Goal: Task Accomplishment & Management: Manage account settings

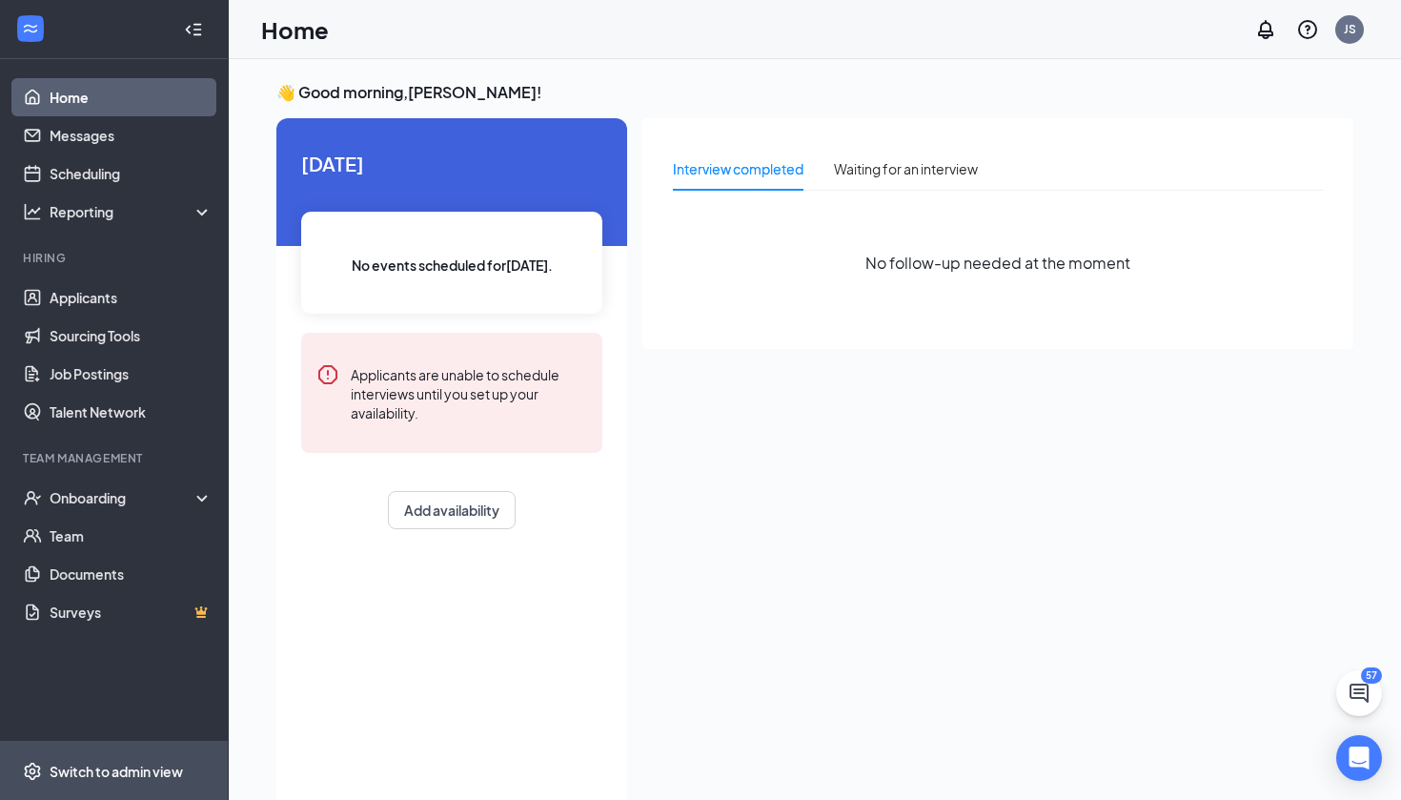
click at [106, 773] on div "Switch to admin view" at bounding box center [116, 771] width 133 height 19
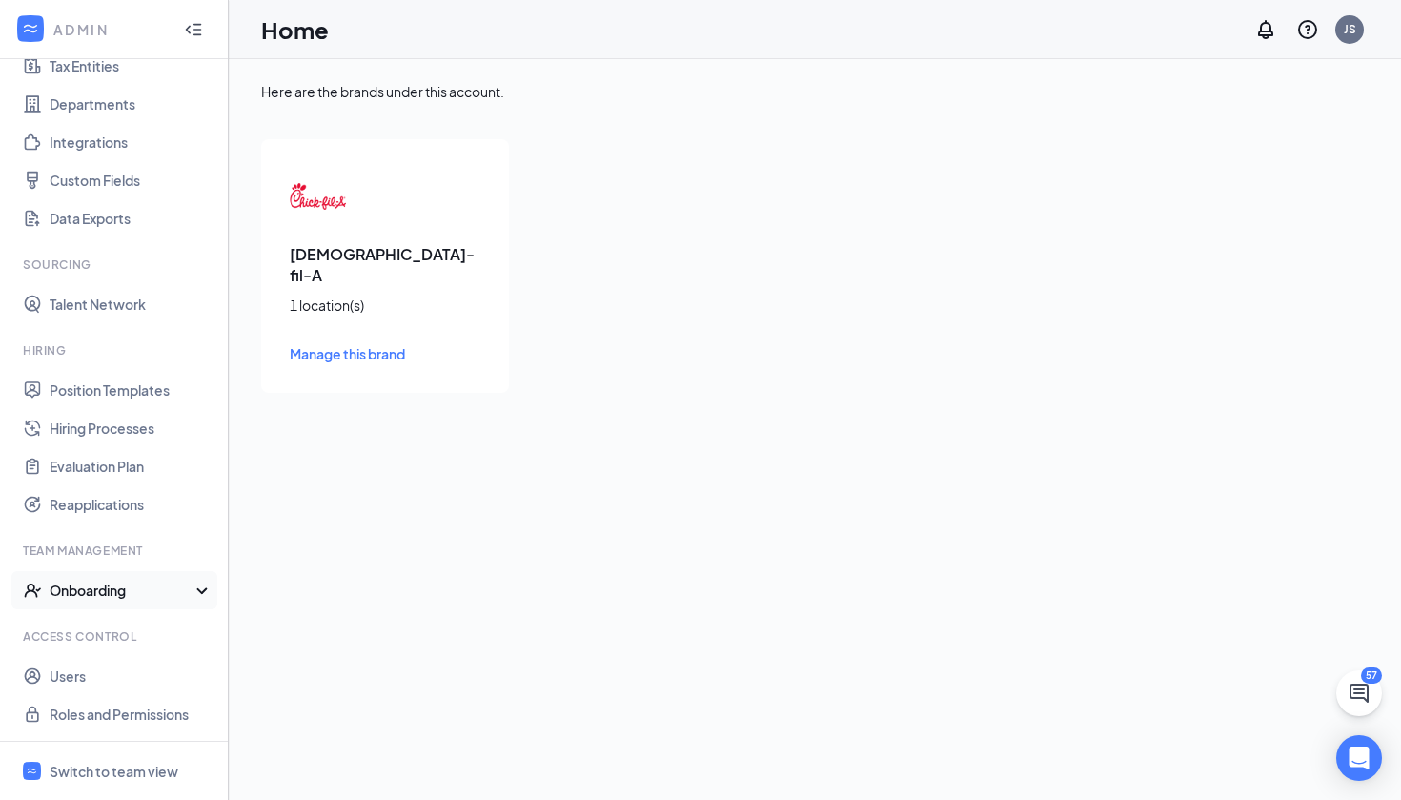
scroll to position [155, 0]
click at [78, 678] on link "Users" at bounding box center [131, 676] width 163 height 38
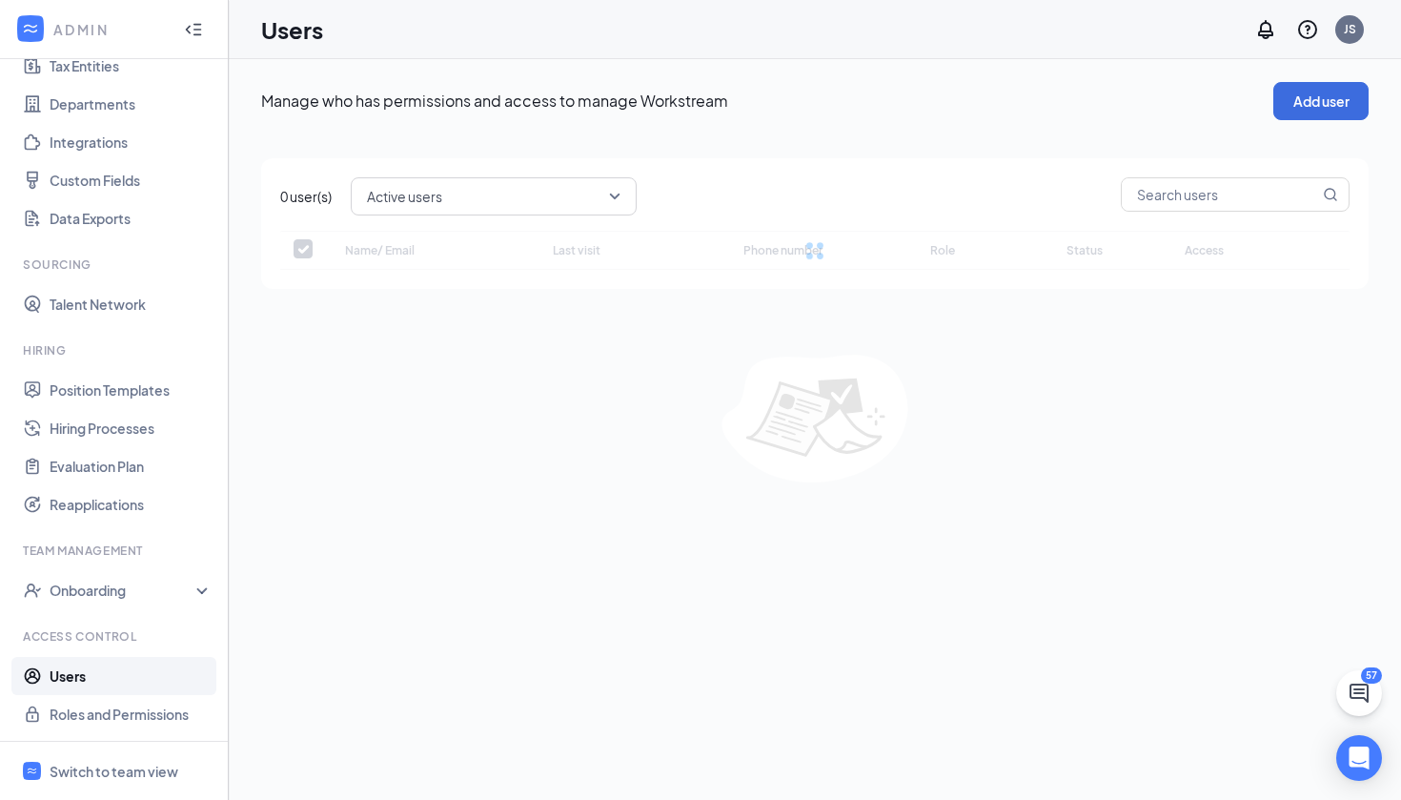
checkbox input "false"
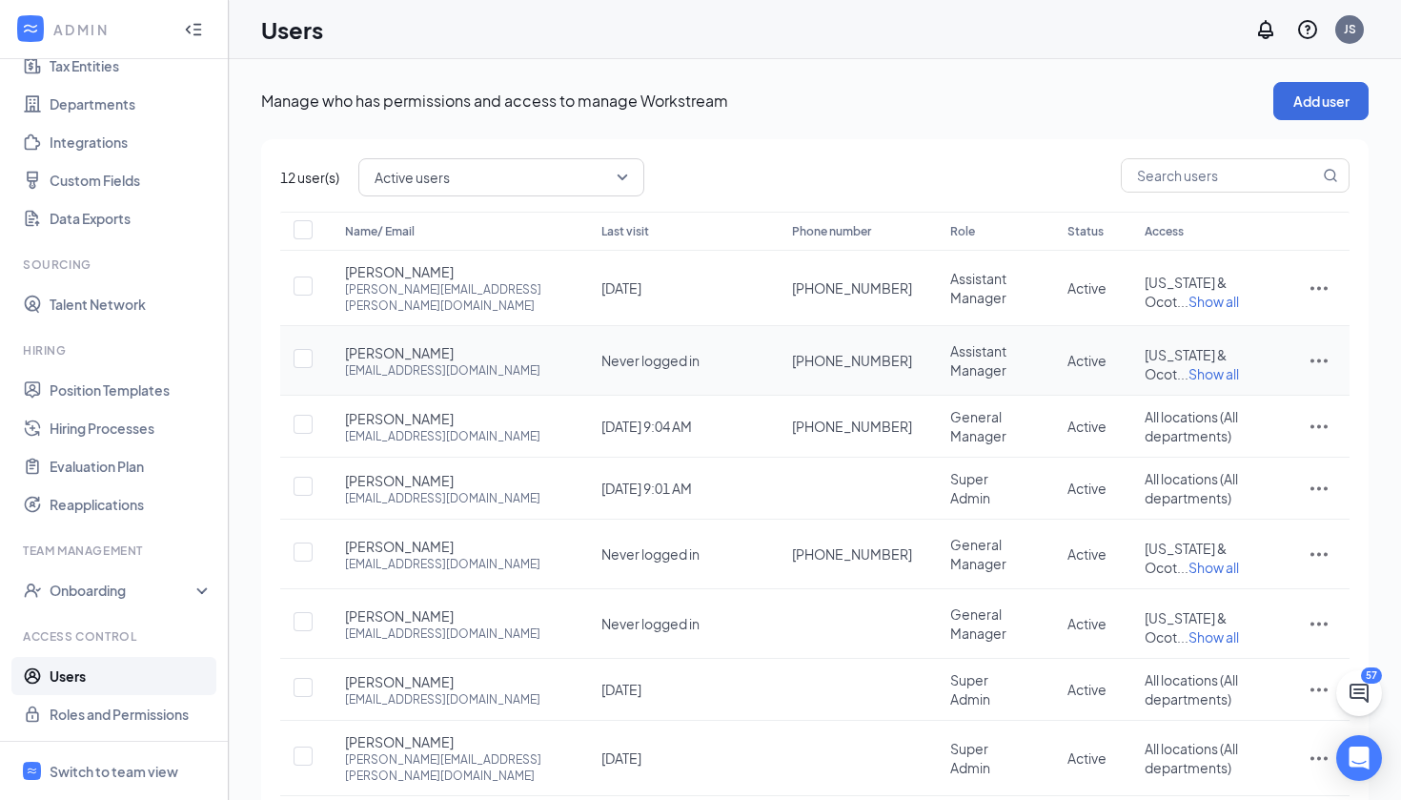
click at [398, 343] on span "[PERSON_NAME]" at bounding box center [399, 352] width 109 height 19
click at [1321, 349] on icon "ActionsIcon" at bounding box center [1319, 360] width 23 height 23
click at [1280, 426] on span "Reset password" at bounding box center [1247, 427] width 101 height 17
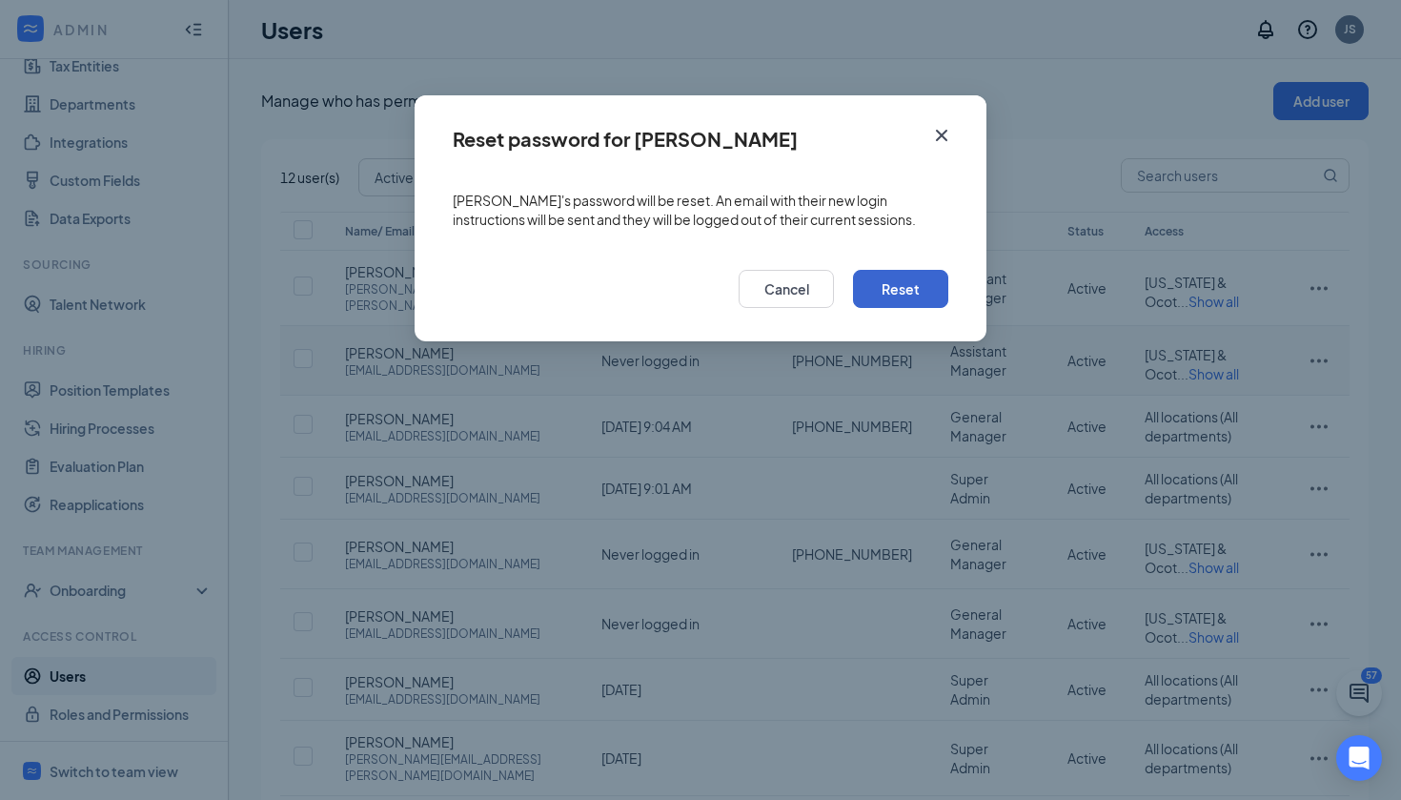
click at [926, 300] on button "Reset" at bounding box center [900, 289] width 95 height 38
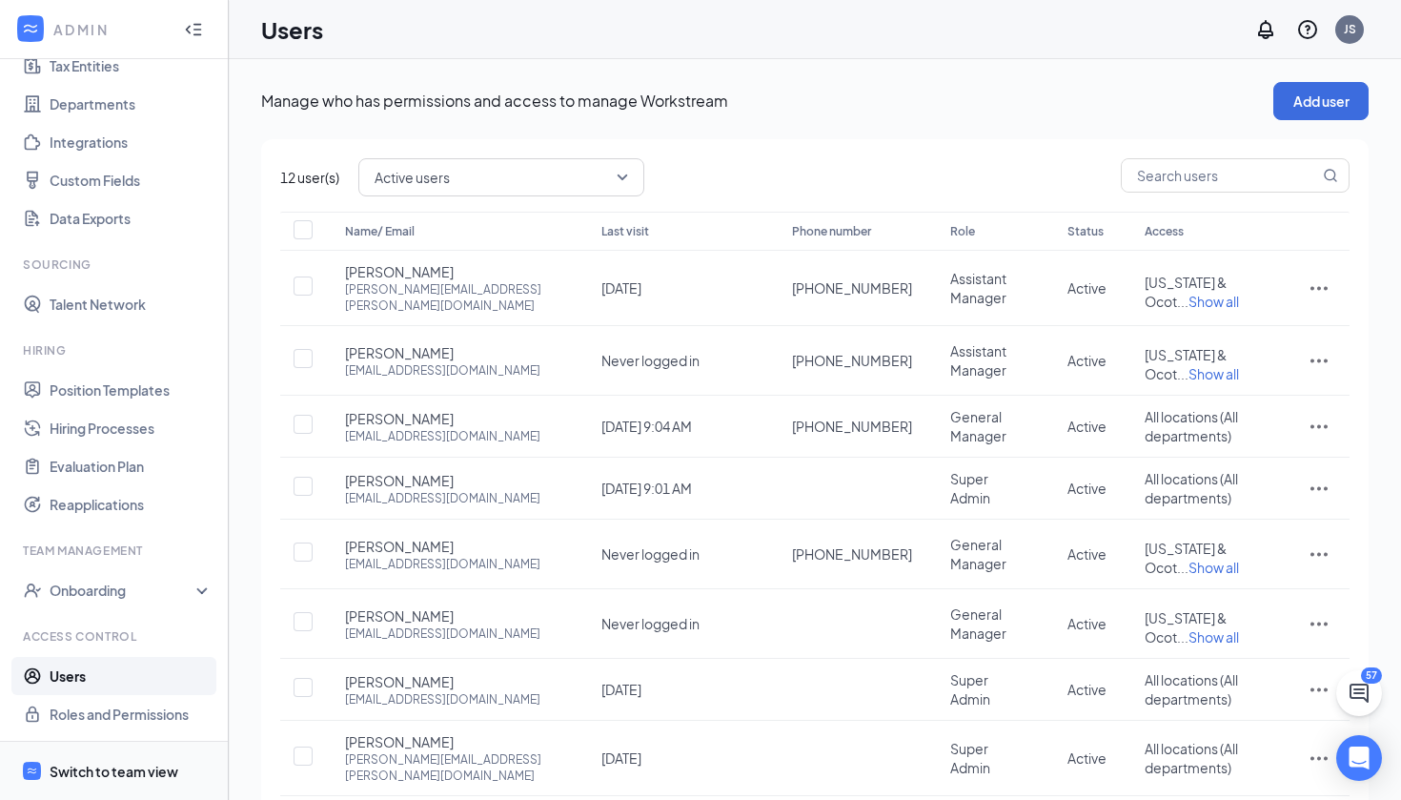
click at [100, 779] on div "Switch to team view" at bounding box center [114, 771] width 129 height 19
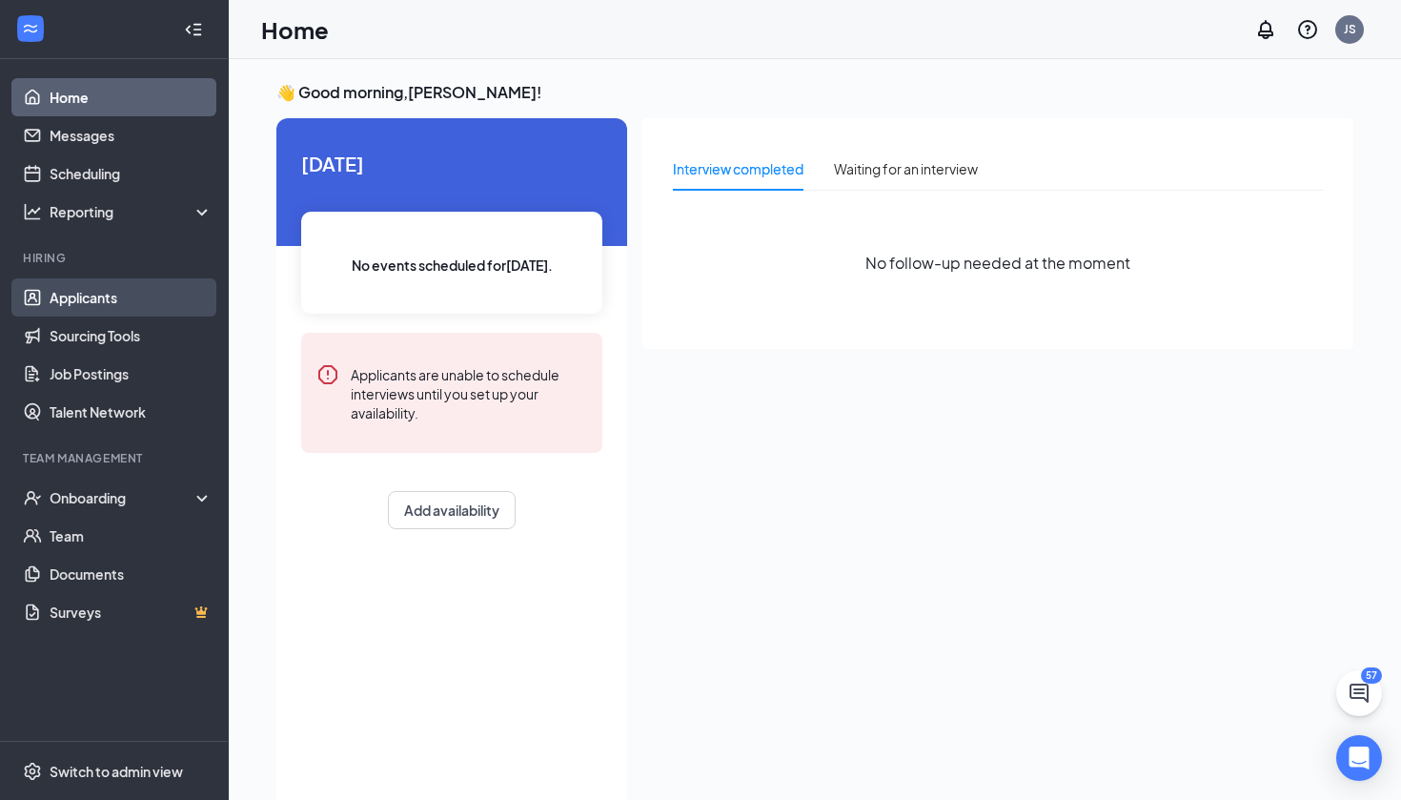
click at [92, 293] on link "Applicants" at bounding box center [131, 297] width 163 height 38
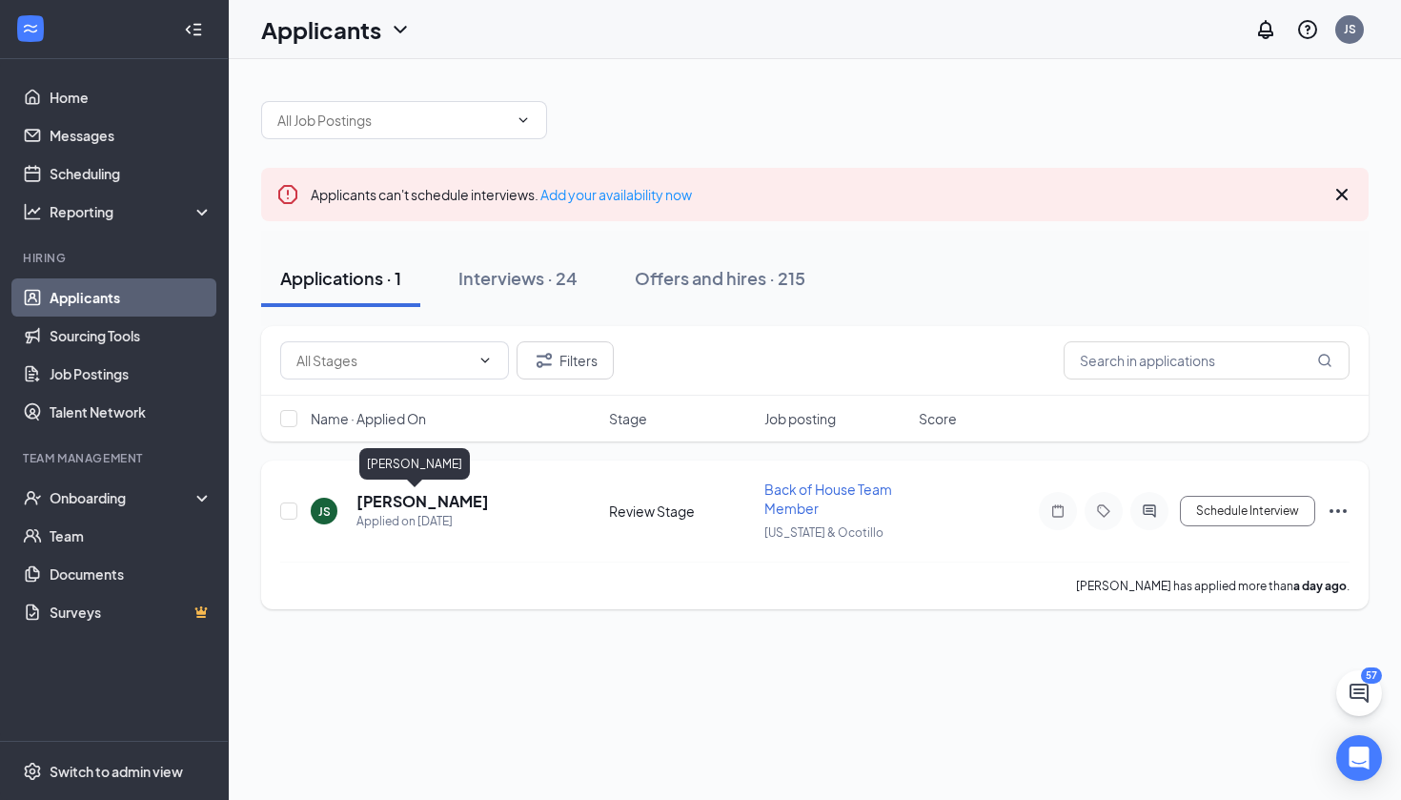
click at [393, 501] on h5 "[PERSON_NAME]" at bounding box center [423, 501] width 133 height 21
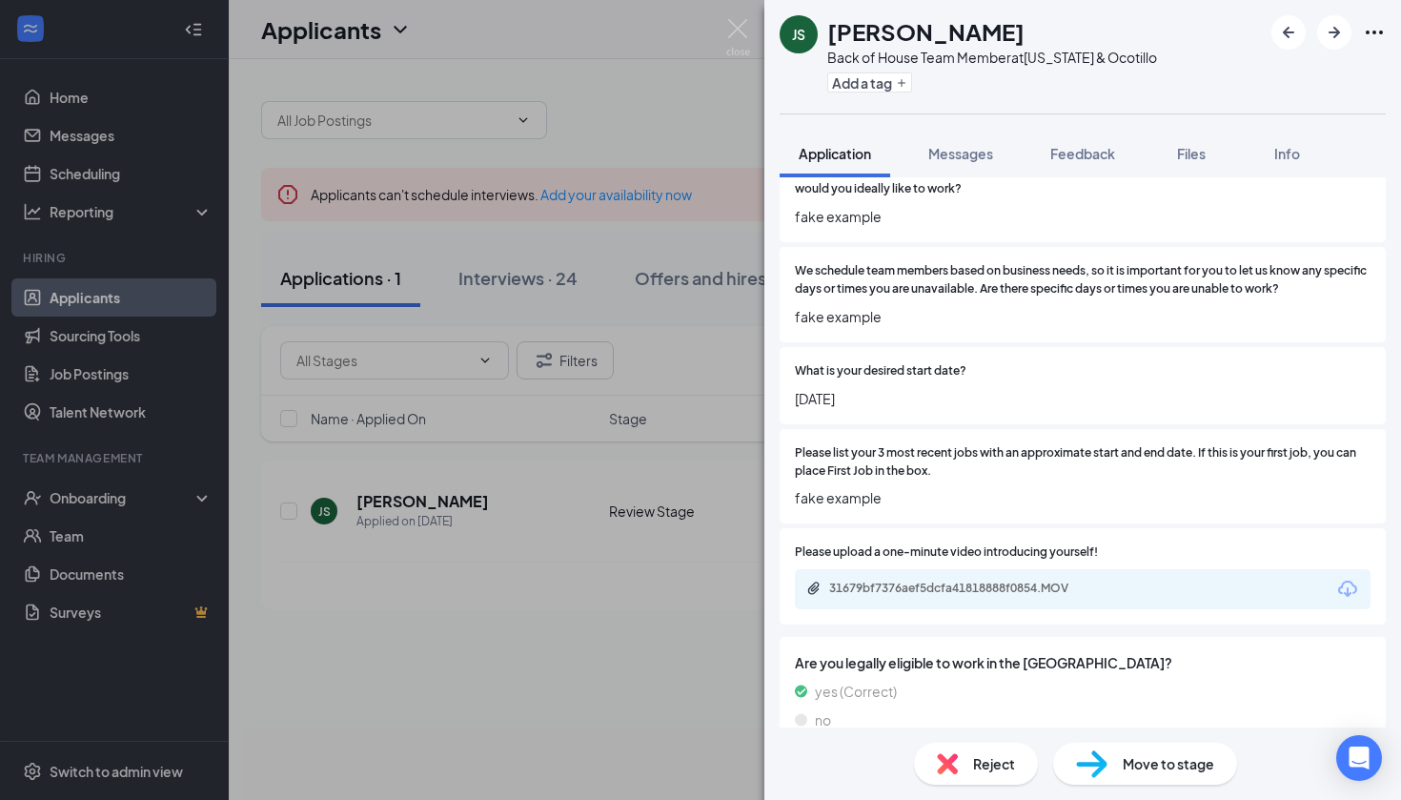
scroll to position [793, 0]
click at [581, 434] on div "JS [PERSON_NAME] Back of House Team Member at [US_STATE] & Ocotillo Add a tag A…" at bounding box center [700, 400] width 1401 height 800
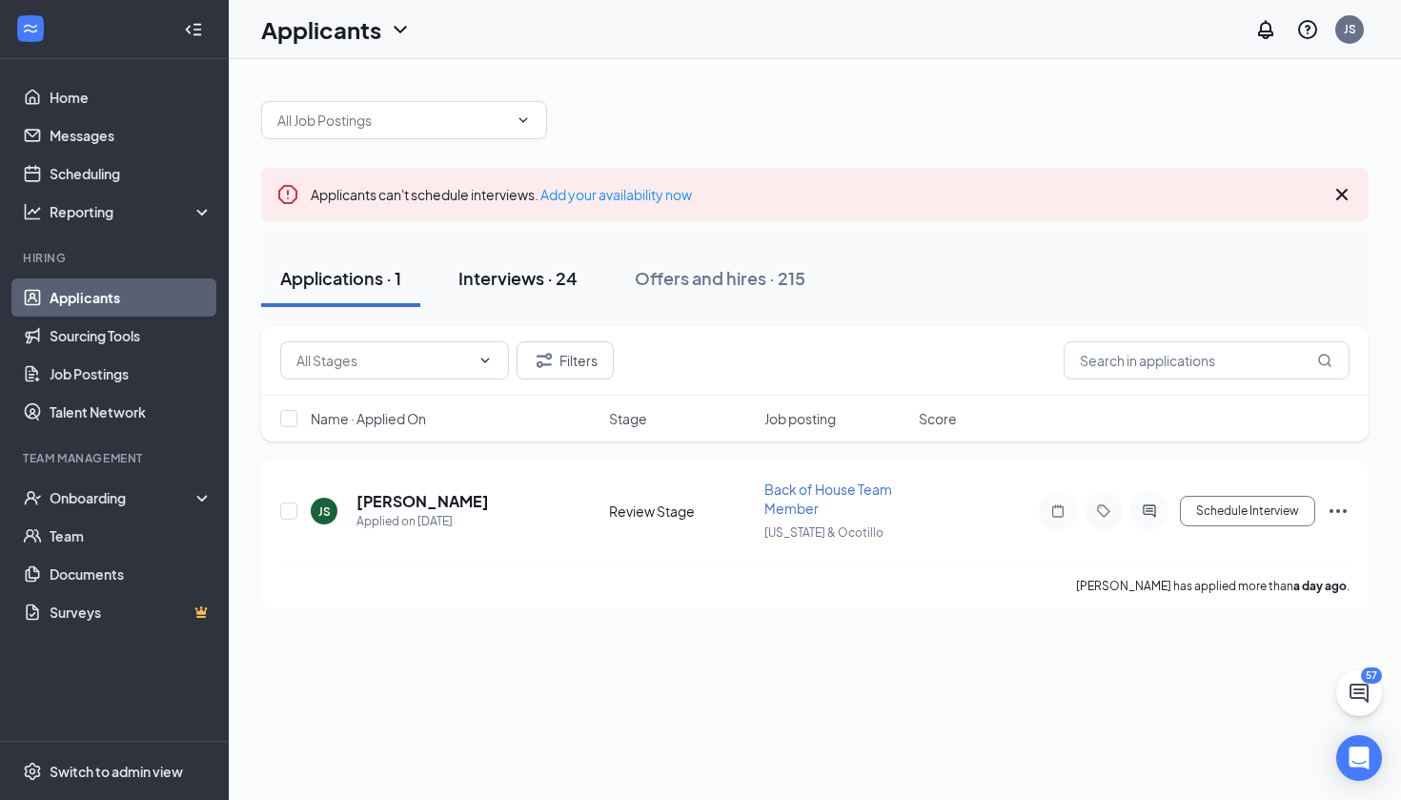
click at [553, 272] on div "Interviews · 24" at bounding box center [518, 278] width 119 height 24
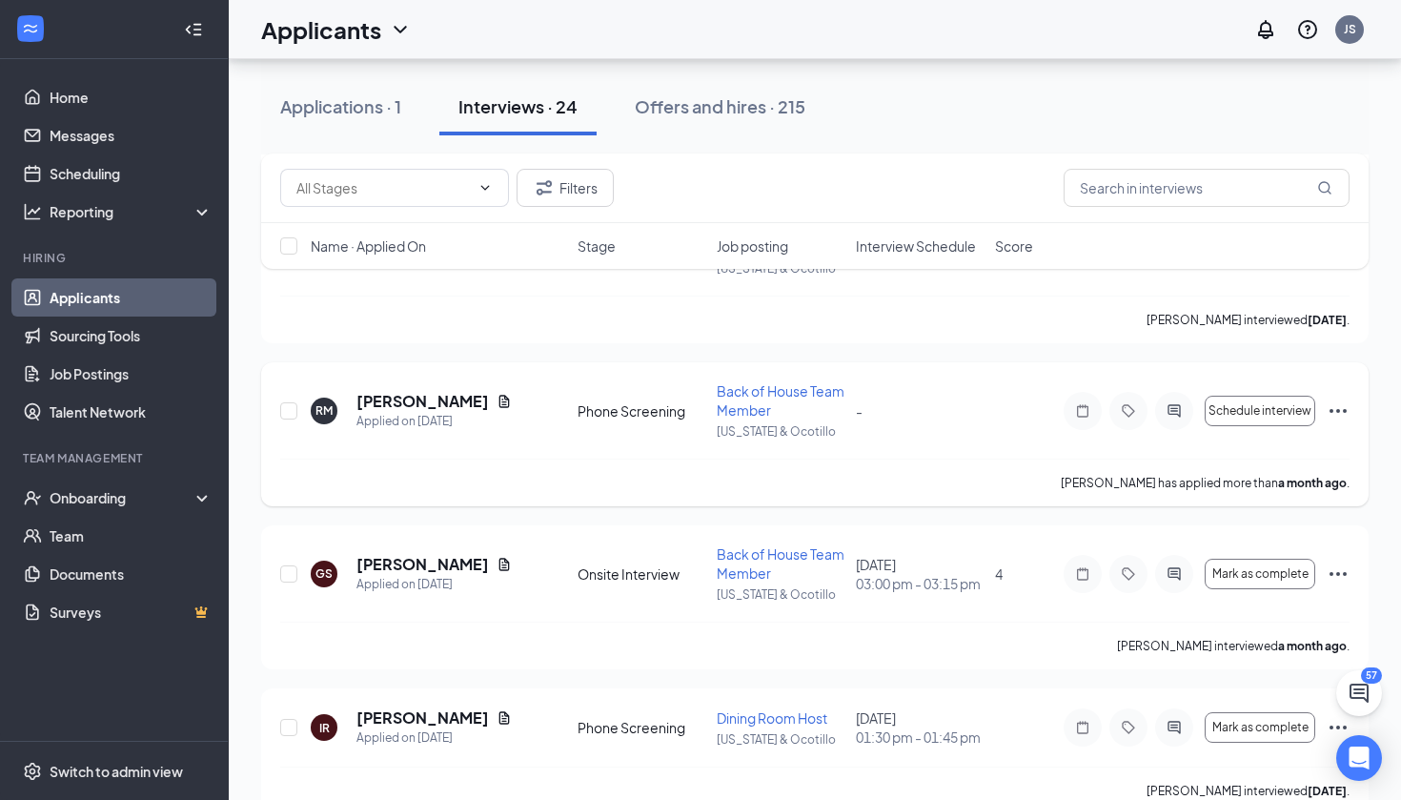
scroll to position [2038, 0]
click at [420, 410] on h5 "[PERSON_NAME]" at bounding box center [423, 399] width 133 height 21
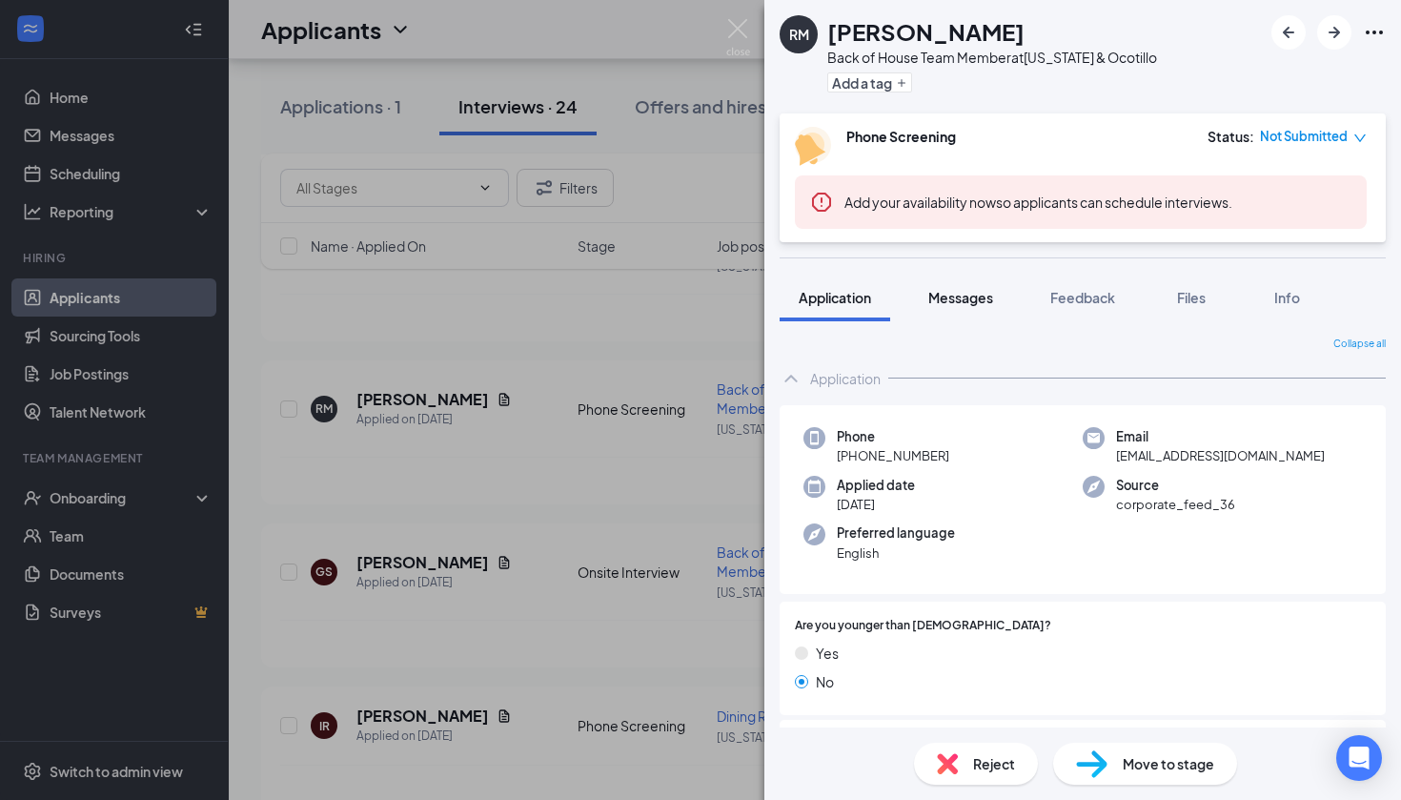
click at [994, 309] on button "Messages" at bounding box center [960, 298] width 103 height 48
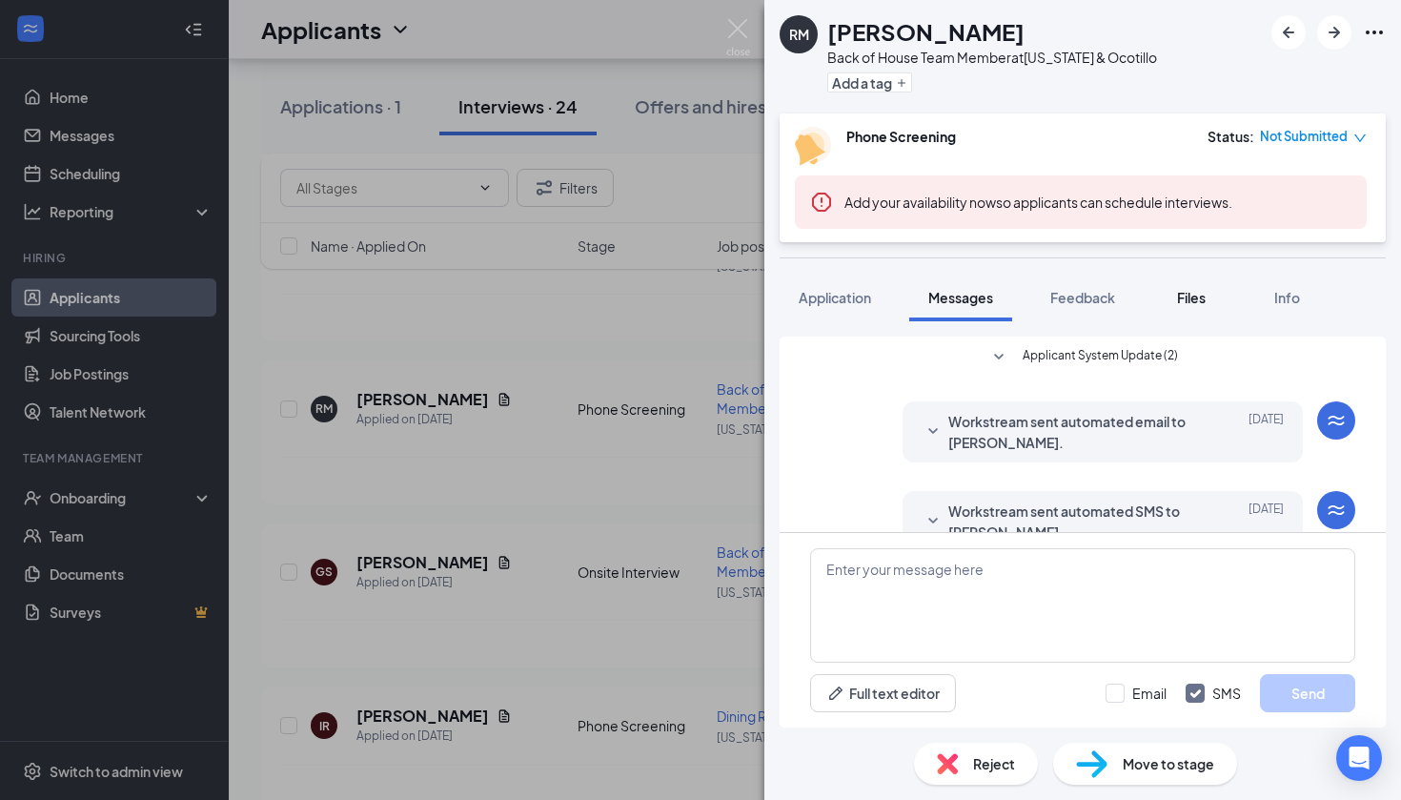
click at [1181, 306] on div "Files" at bounding box center [1192, 297] width 38 height 19
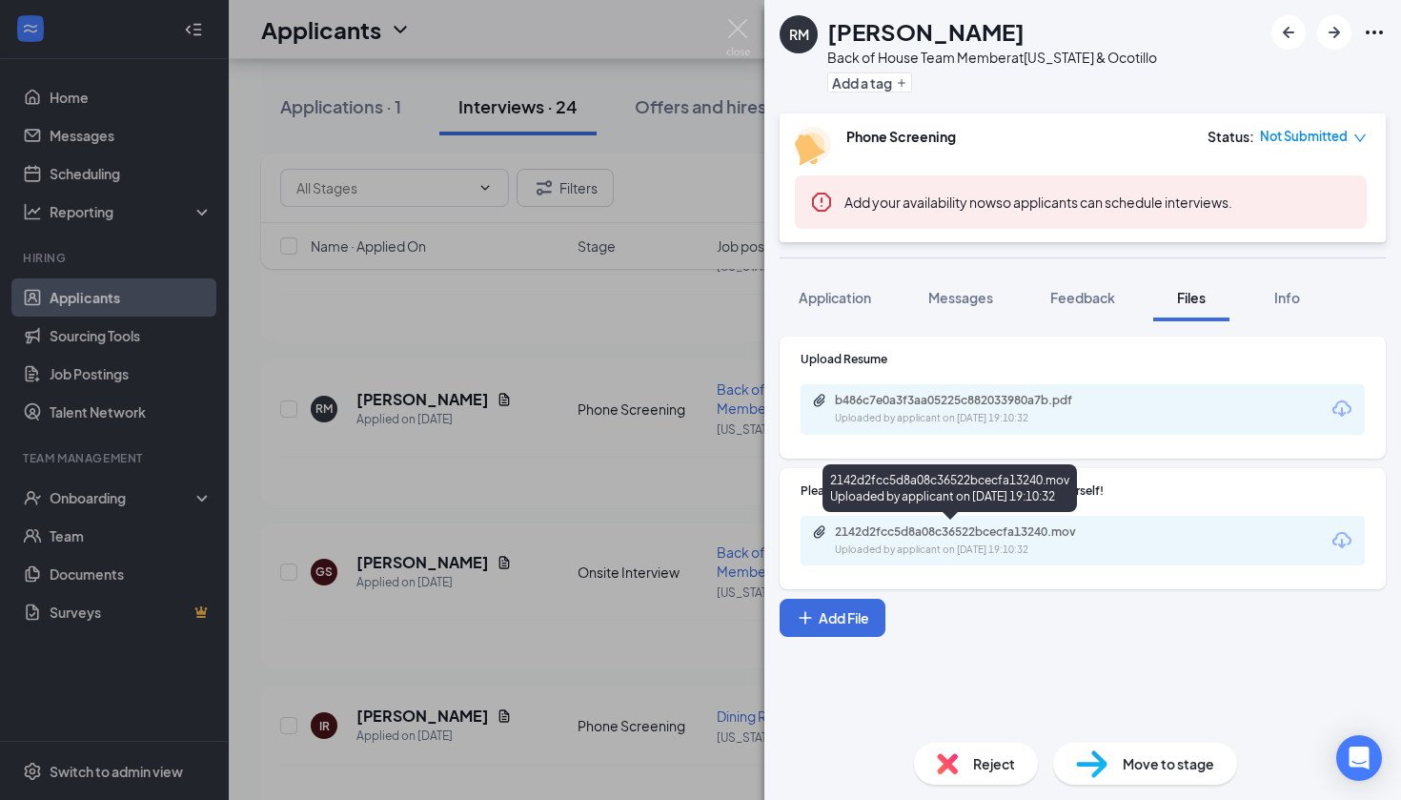
click at [1050, 531] on div "2142d2fcc5d8a08c36522bcecfa13240.mov" at bounding box center [968, 531] width 267 height 15
